Goal: Find specific page/section: Find specific page/section

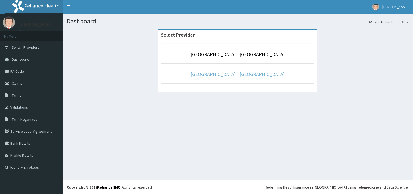
click at [253, 75] on link "[GEOGRAPHIC_DATA] - [GEOGRAPHIC_DATA]" at bounding box center [238, 74] width 94 height 6
click at [226, 74] on link "[GEOGRAPHIC_DATA] - [GEOGRAPHIC_DATA]" at bounding box center [238, 74] width 94 height 6
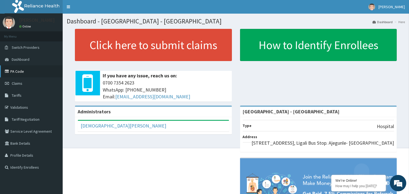
click at [24, 72] on link "PA Code" at bounding box center [31, 71] width 63 height 12
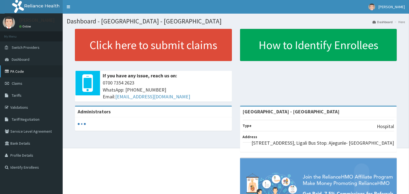
click at [20, 68] on link "PA Code" at bounding box center [31, 71] width 63 height 12
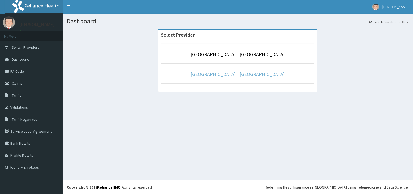
click at [236, 75] on link "[GEOGRAPHIC_DATA] - [GEOGRAPHIC_DATA]" at bounding box center [238, 74] width 94 height 6
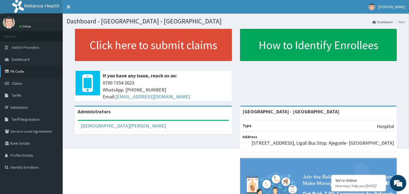
click at [39, 73] on link "PA Code" at bounding box center [31, 71] width 63 height 12
